Goal: Download file/media

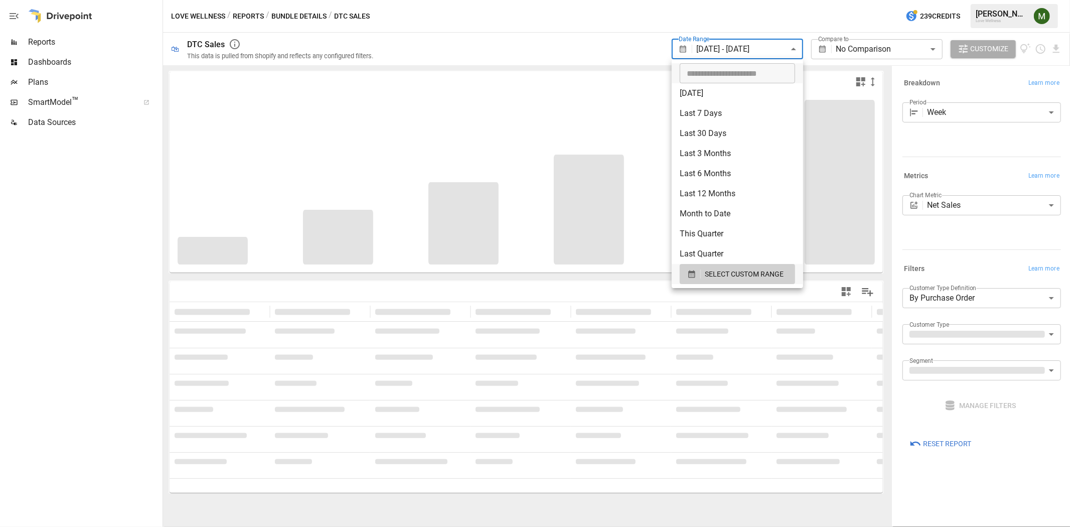
drag, startPoint x: 778, startPoint y: 48, endPoint x: 799, endPoint y: 97, distance: 52.9
click at [778, 0] on body "**********" at bounding box center [535, 0] width 1070 height 0
click at [691, 272] on icon "button" at bounding box center [692, 275] width 7 height 8
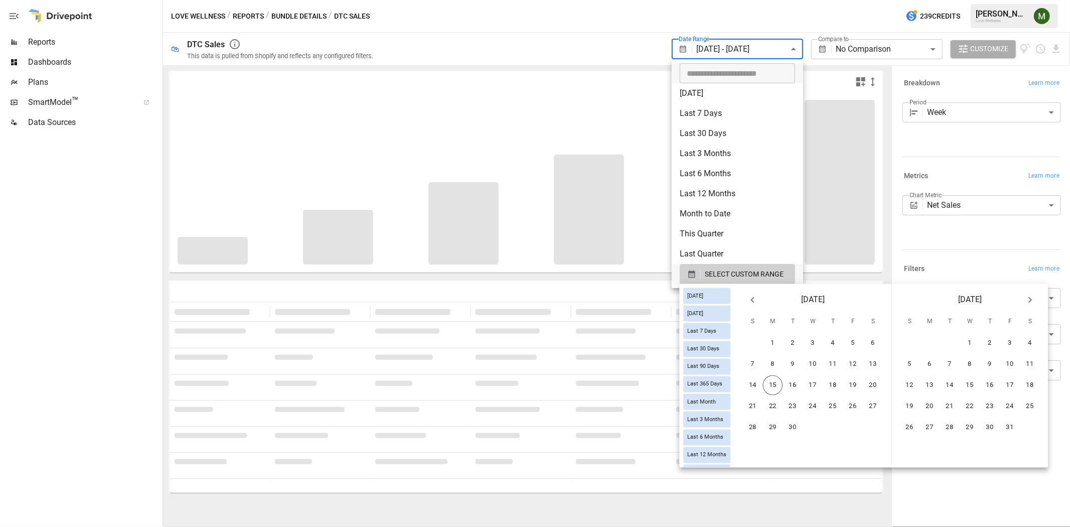
click at [759, 294] on icon "Previous month" at bounding box center [753, 300] width 12 height 12
click at [763, 444] on button "31" at bounding box center [753, 449] width 20 height 20
click at [1031, 357] on button "13" at bounding box center [1031, 364] width 20 height 20
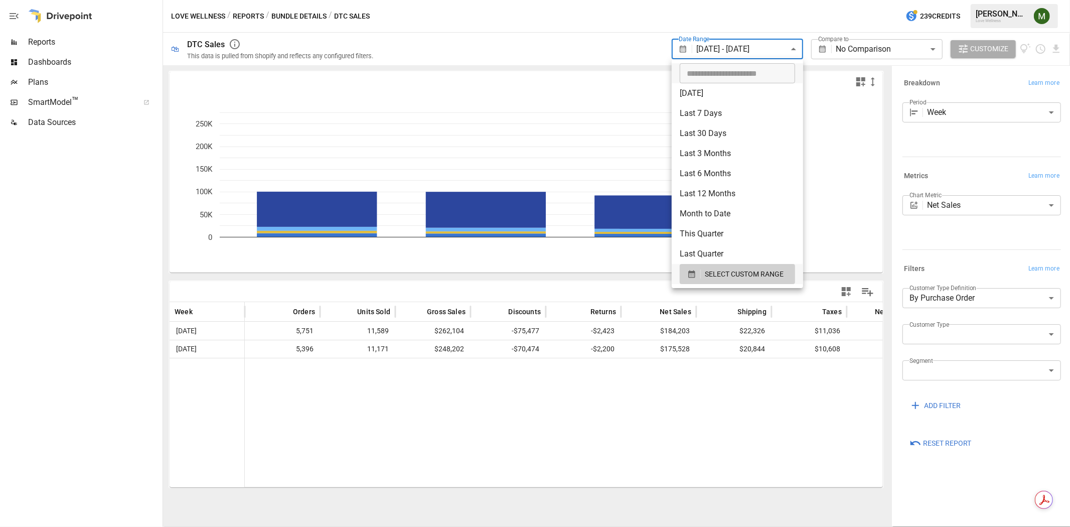
click at [781, 482] on div at bounding box center [535, 263] width 1070 height 527
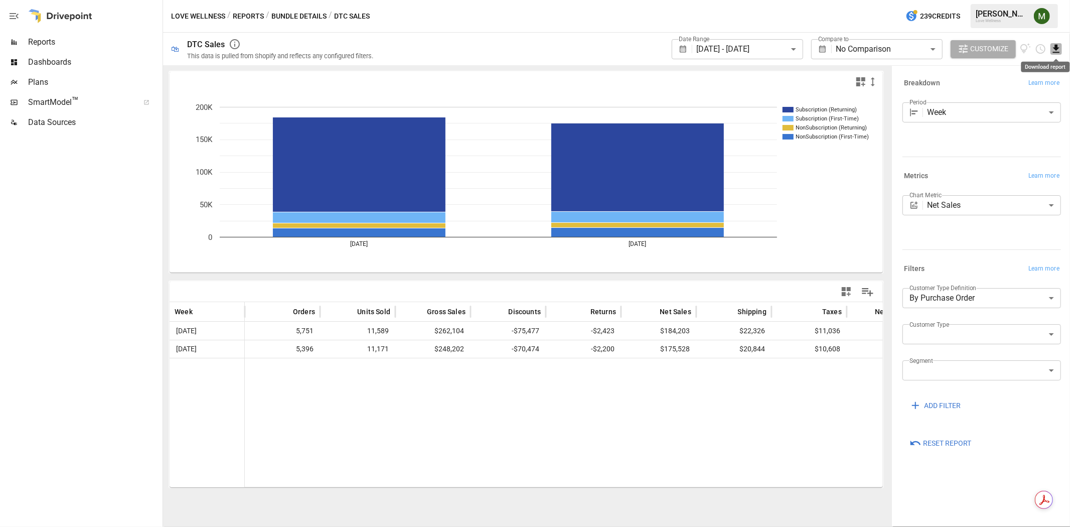
click at [1056, 52] on icon "Download report" at bounding box center [1056, 49] width 7 height 8
click at [1000, 92] on li "Download as CSV" at bounding box center [1023, 89] width 80 height 20
